Goal: Book appointment/travel/reservation

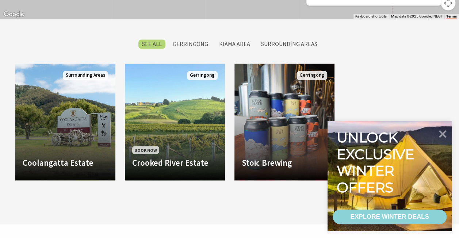
scroll to position [620, 0]
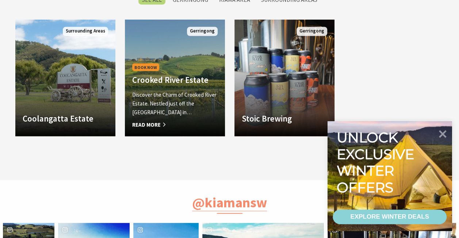
click at [154, 96] on p "Discover the Charm of Crooked River Estate. Nestled just off the Princes Highwa…" at bounding box center [174, 103] width 85 height 26
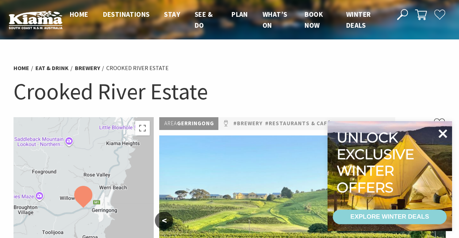
click at [445, 132] on icon at bounding box center [442, 133] width 9 height 9
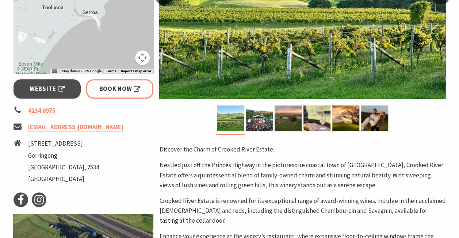
scroll to position [146, 0]
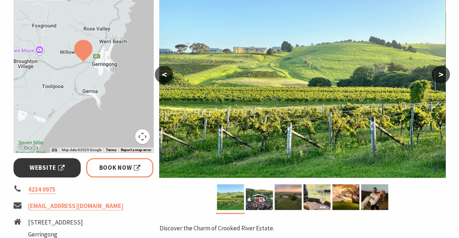
click at [34, 166] on span "Website" at bounding box center [47, 168] width 35 height 10
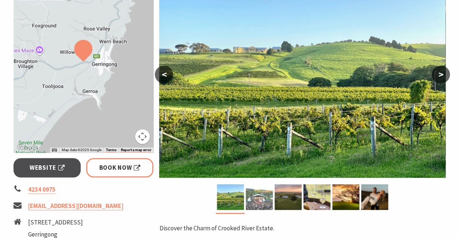
click at [263, 202] on img at bounding box center [259, 197] width 27 height 26
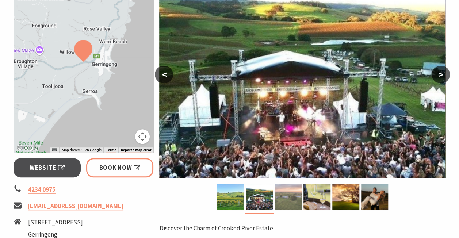
click at [288, 195] on img at bounding box center [287, 197] width 27 height 26
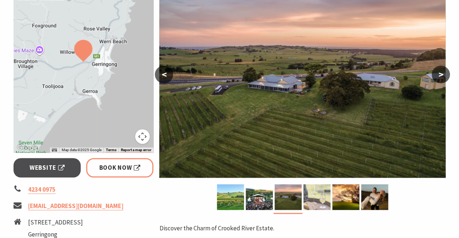
click at [313, 197] on img at bounding box center [316, 197] width 27 height 26
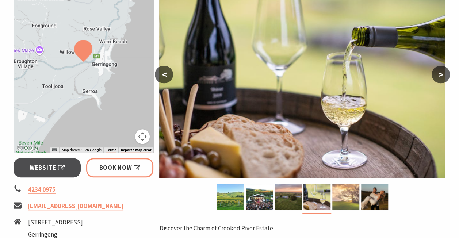
click at [347, 197] on img at bounding box center [345, 197] width 27 height 26
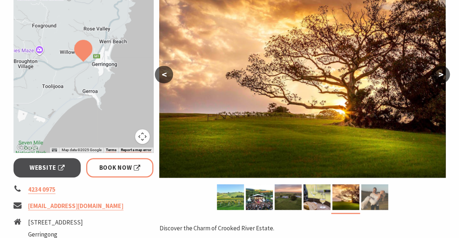
click at [367, 198] on img at bounding box center [374, 197] width 27 height 26
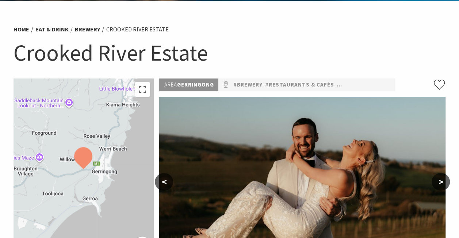
scroll to position [0, 0]
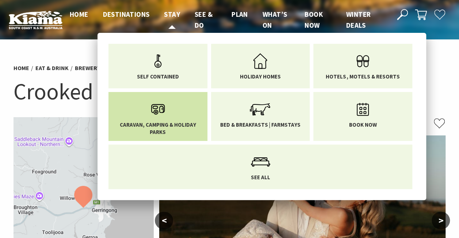
click at [163, 123] on span "Caravan, Camping & Holiday Parks" at bounding box center [158, 128] width 88 height 14
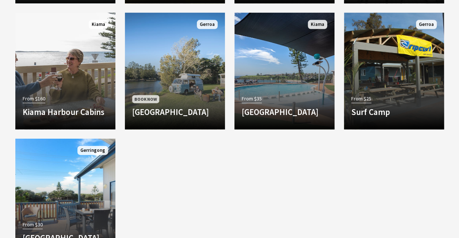
scroll to position [766, 0]
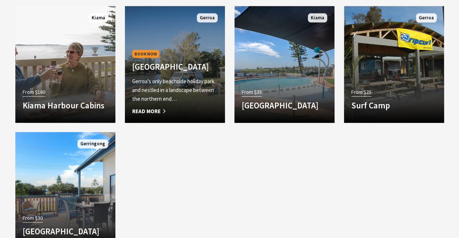
click at [178, 85] on p "Gerroa’s only beachside holiday park and nestled in a landscape between the nor…" at bounding box center [174, 90] width 85 height 26
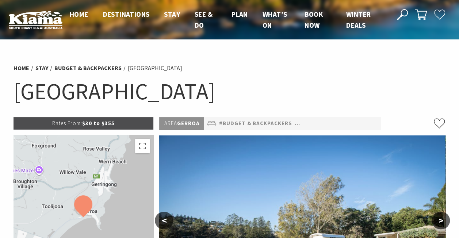
select select "3"
select select "2"
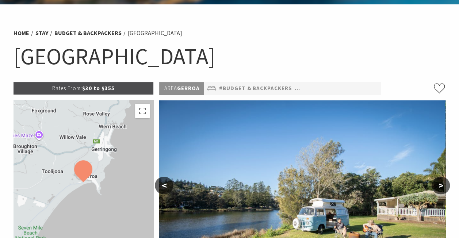
scroll to position [146, 0]
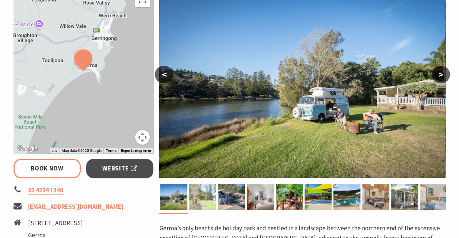
click at [207, 200] on img at bounding box center [202, 197] width 27 height 26
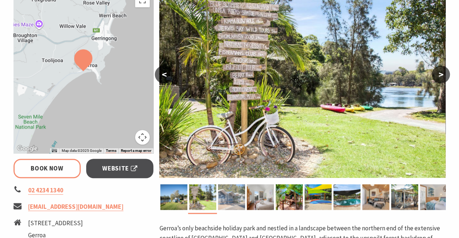
click at [232, 197] on img at bounding box center [231, 197] width 27 height 26
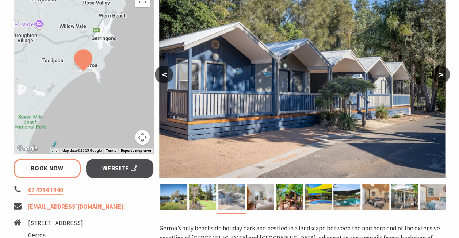
click at [242, 197] on img at bounding box center [231, 197] width 27 height 26
click at [252, 195] on img at bounding box center [260, 197] width 27 height 26
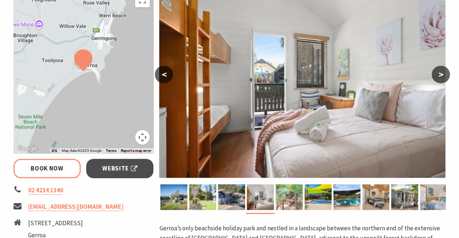
click at [288, 199] on img at bounding box center [289, 197] width 27 height 26
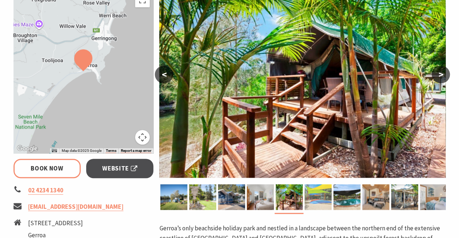
click at [314, 194] on img at bounding box center [317, 197] width 27 height 26
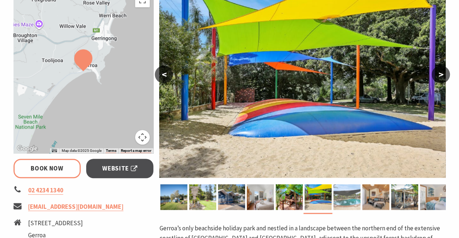
click at [333, 196] on img at bounding box center [346, 197] width 27 height 26
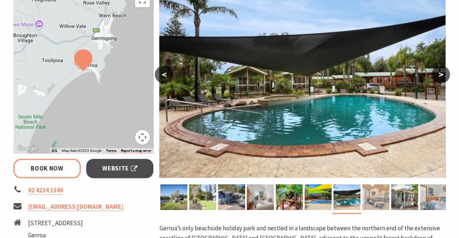
click at [367, 192] on img at bounding box center [375, 197] width 27 height 26
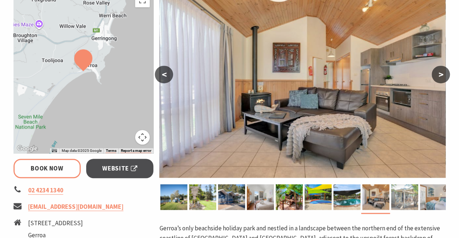
click at [403, 192] on img at bounding box center [404, 197] width 27 height 26
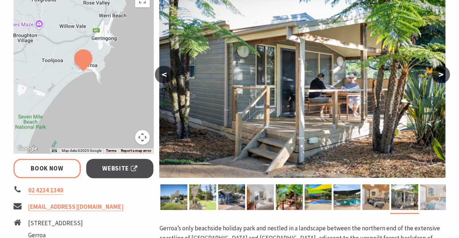
click at [424, 194] on img at bounding box center [433, 197] width 27 height 26
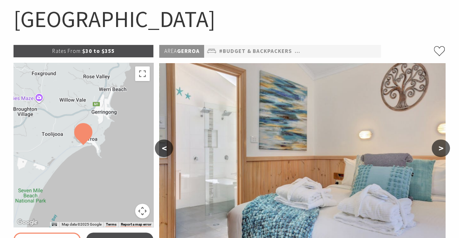
scroll to position [0, 0]
